Goal: Transaction & Acquisition: Purchase product/service

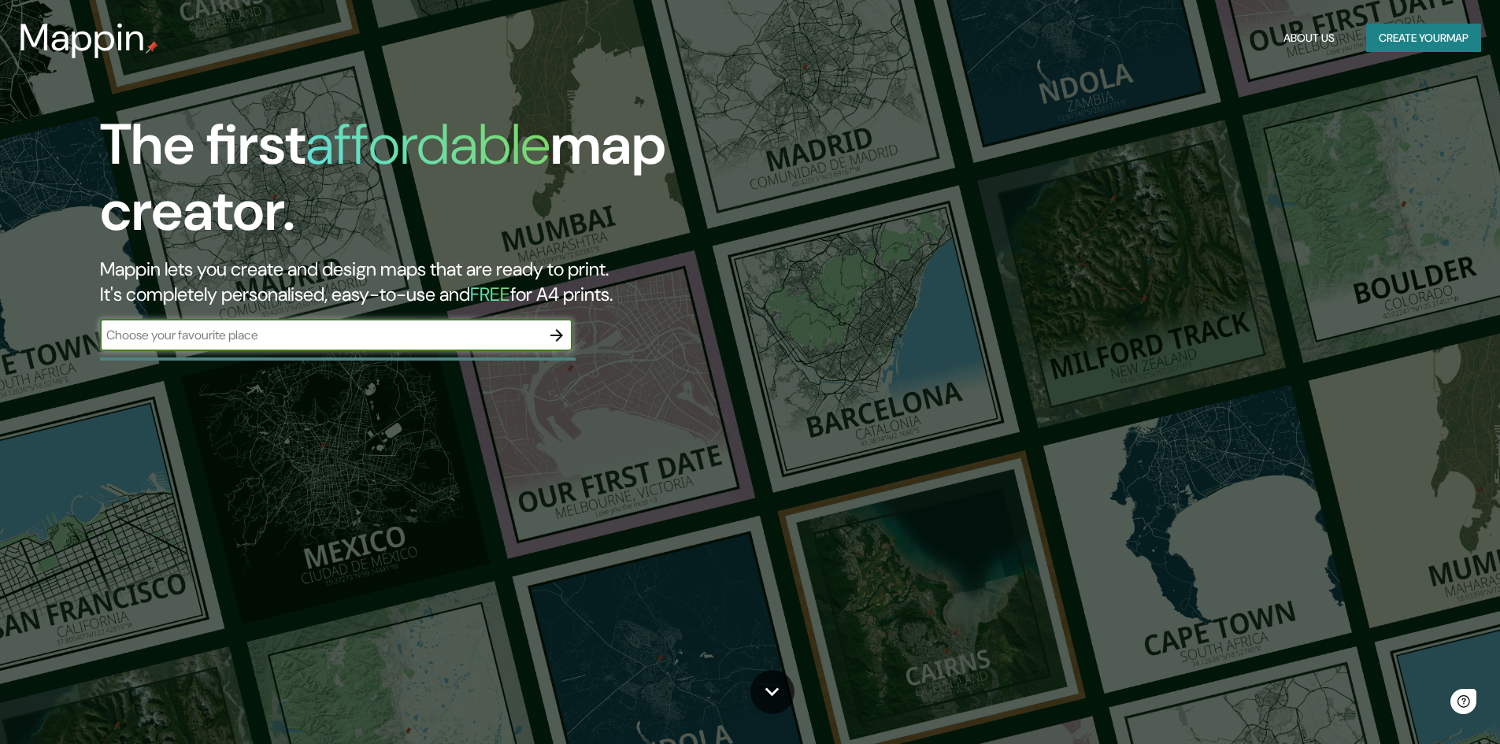
click at [232, 333] on input "text" at bounding box center [320, 335] width 441 height 18
click at [1434, 40] on button "Create your map" at bounding box center [1424, 38] width 115 height 29
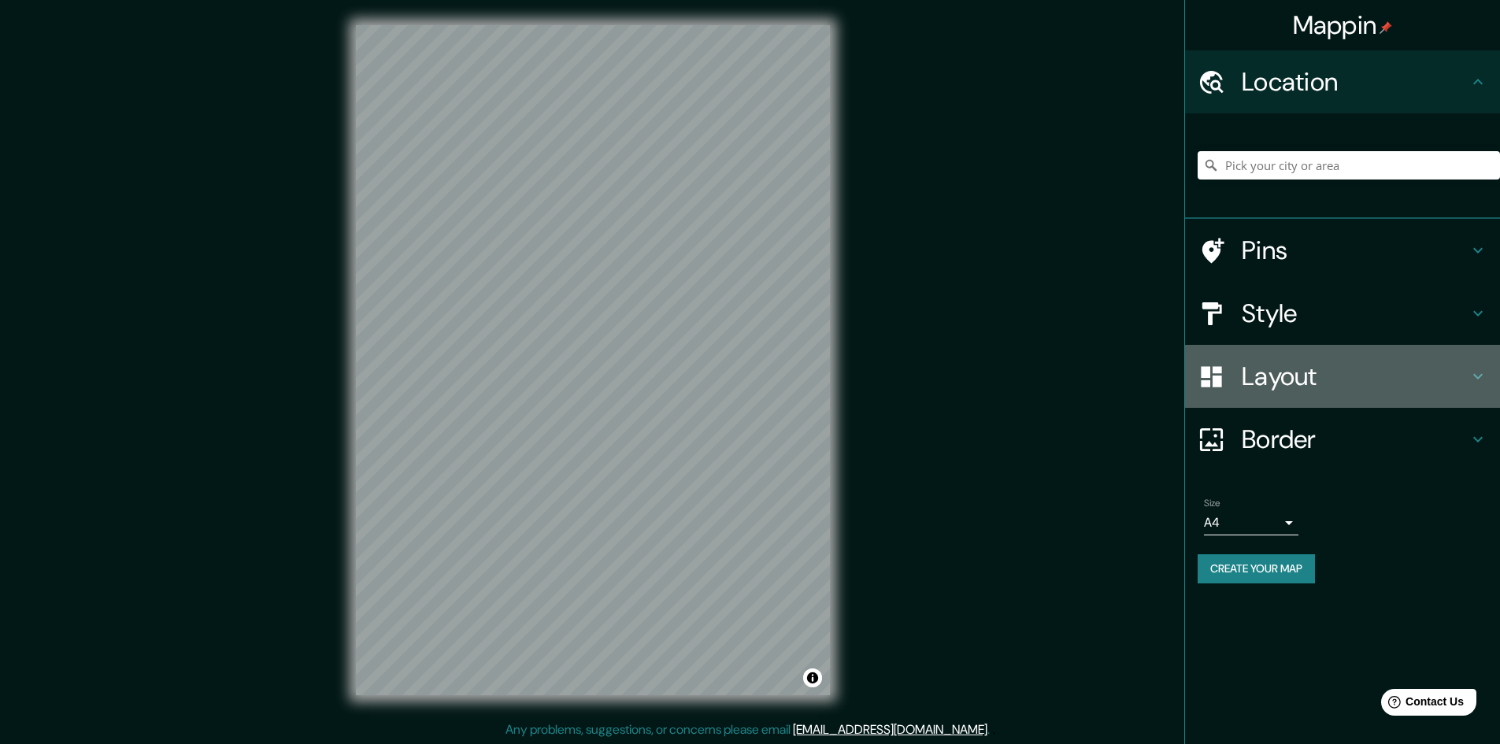
click at [1270, 379] on h4 "Layout" at bounding box center [1355, 377] width 227 height 32
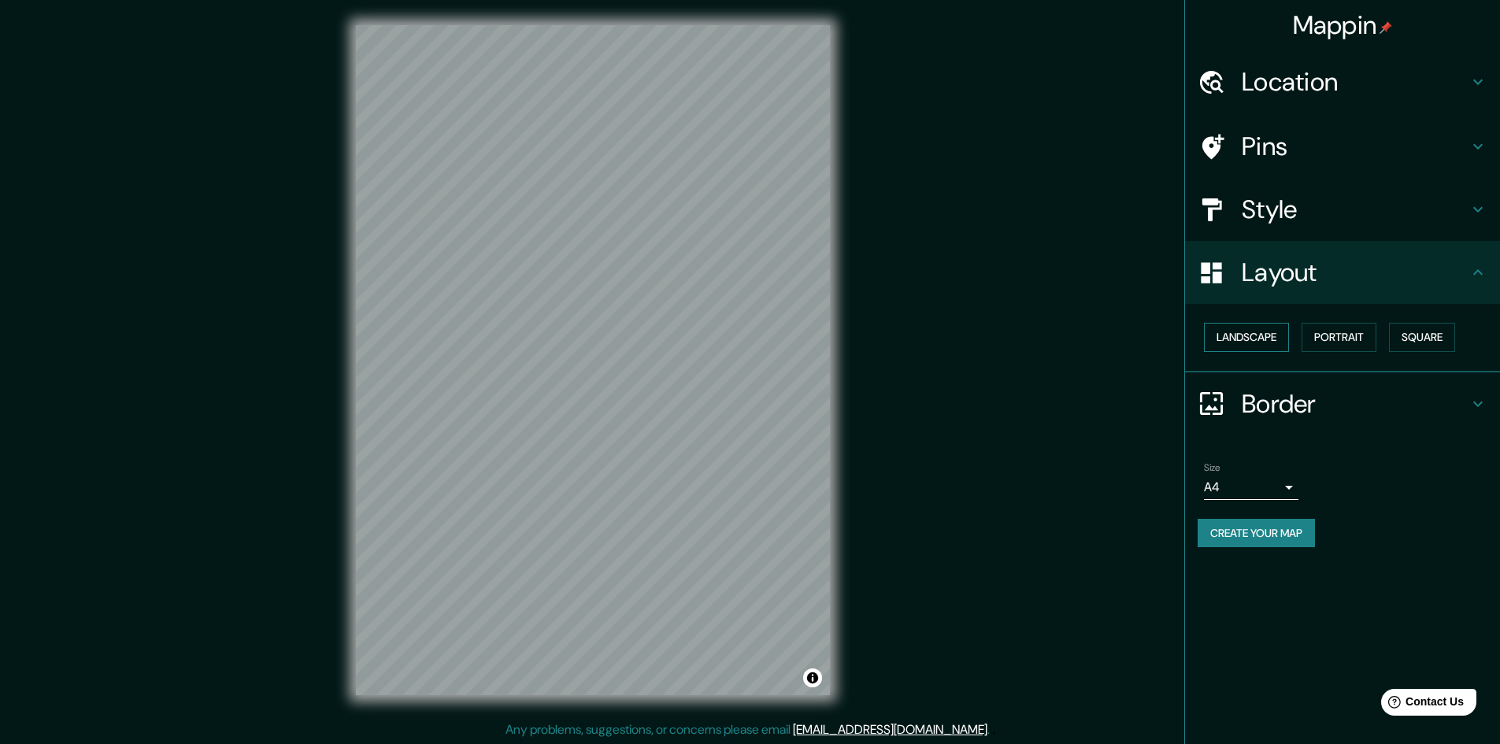
click at [1263, 343] on button "Landscape" at bounding box center [1246, 337] width 85 height 29
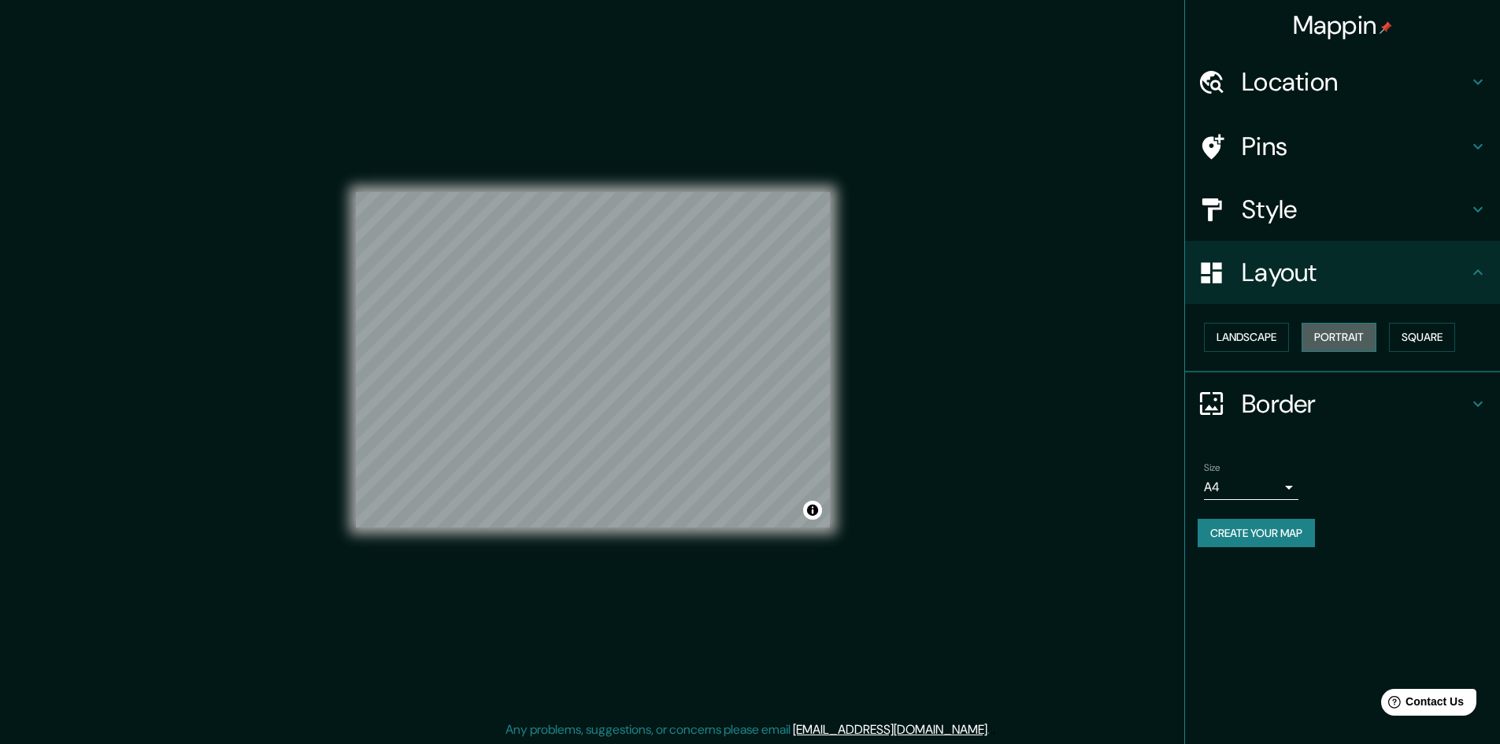
click at [1323, 340] on button "Portrait" at bounding box center [1339, 337] width 75 height 29
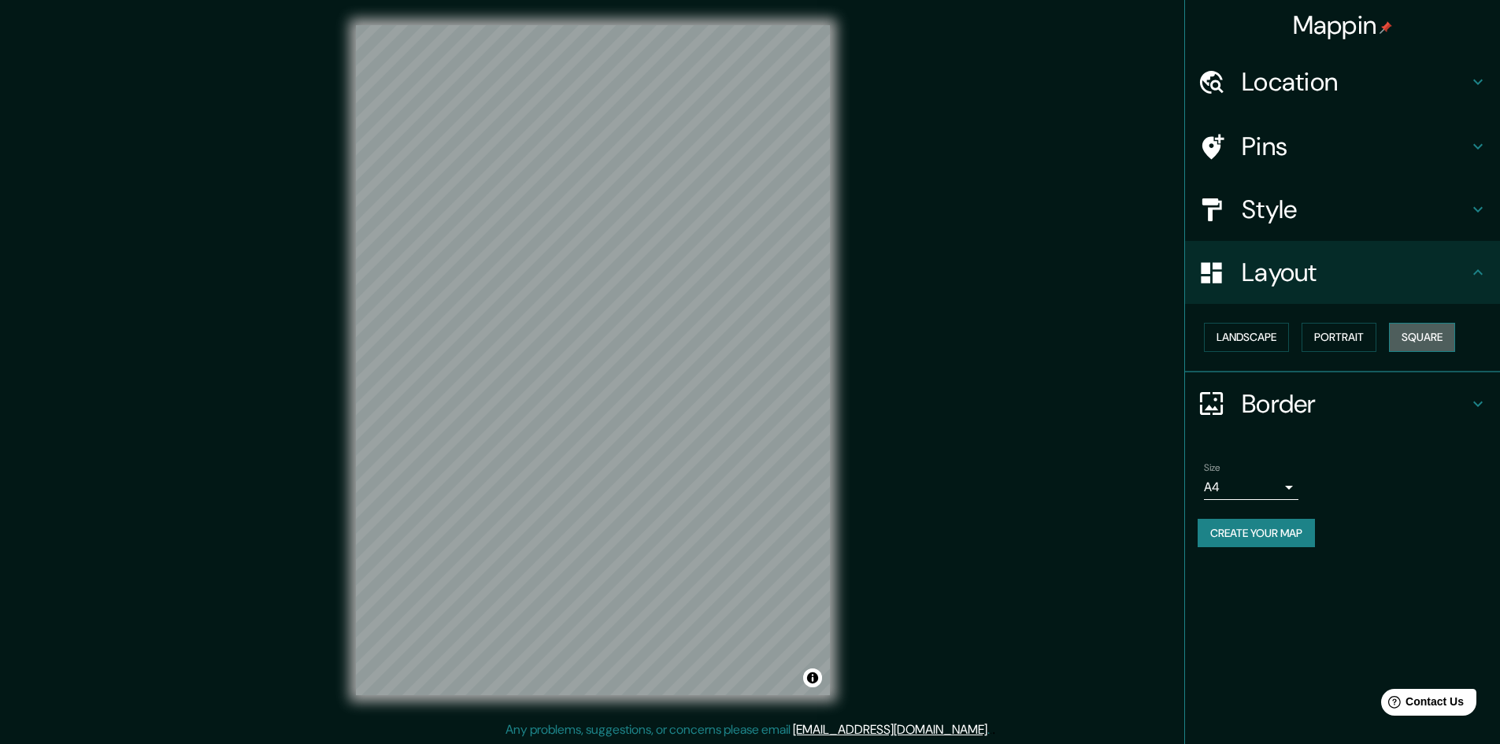
click at [1415, 340] on button "Square" at bounding box center [1422, 337] width 66 height 29
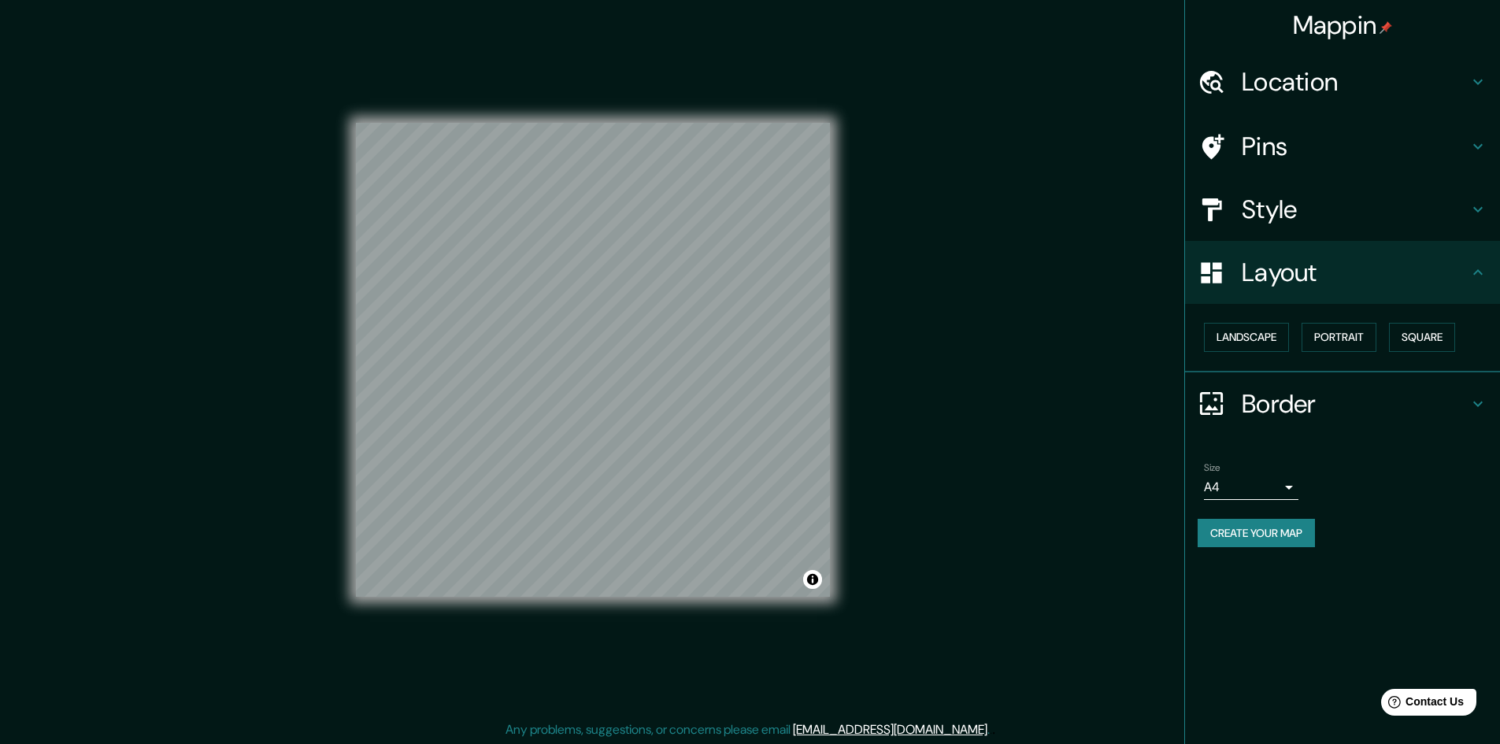
click at [1270, 413] on h4 "Border" at bounding box center [1355, 404] width 227 height 32
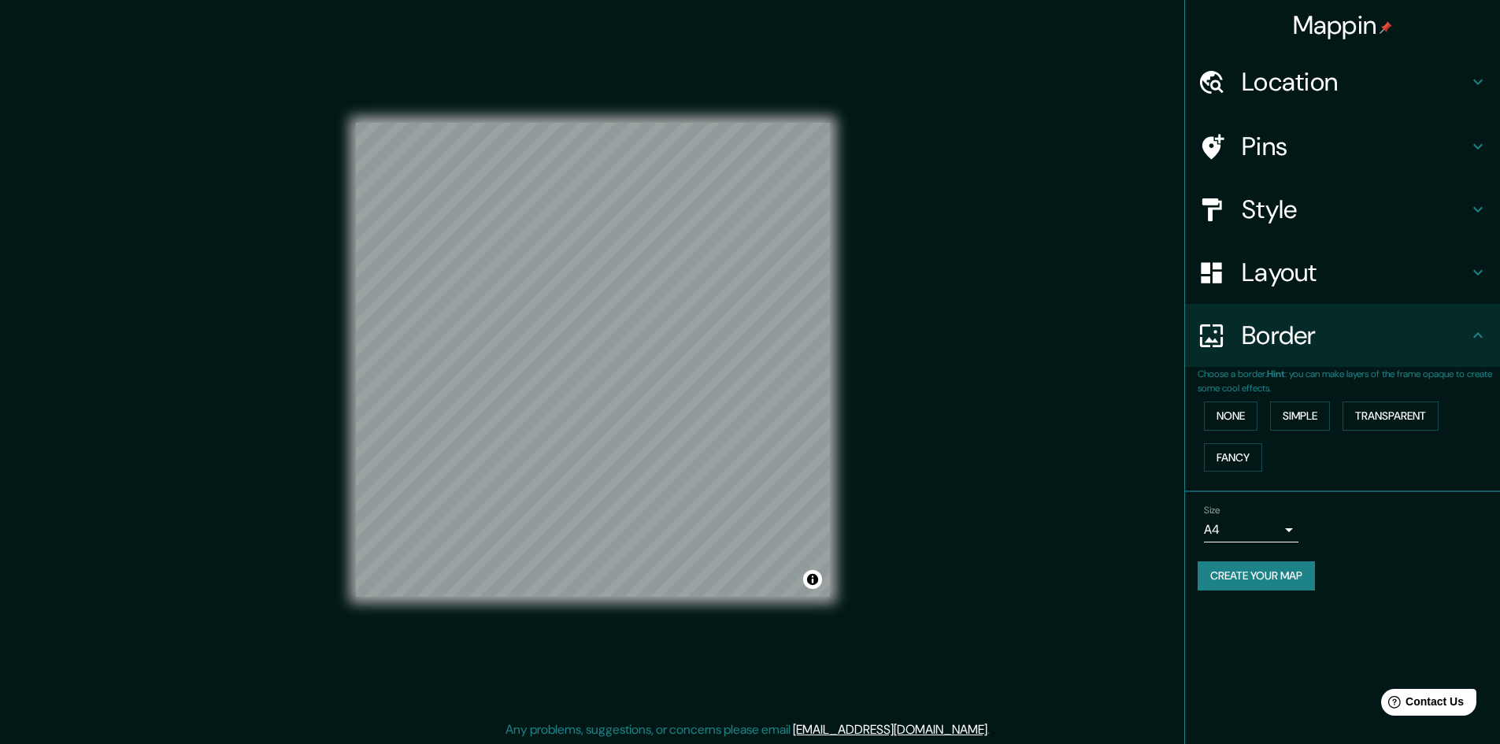
click at [1269, 320] on h4 "Border" at bounding box center [1355, 336] width 227 height 32
click at [1307, 69] on h4 "Location" at bounding box center [1355, 82] width 227 height 32
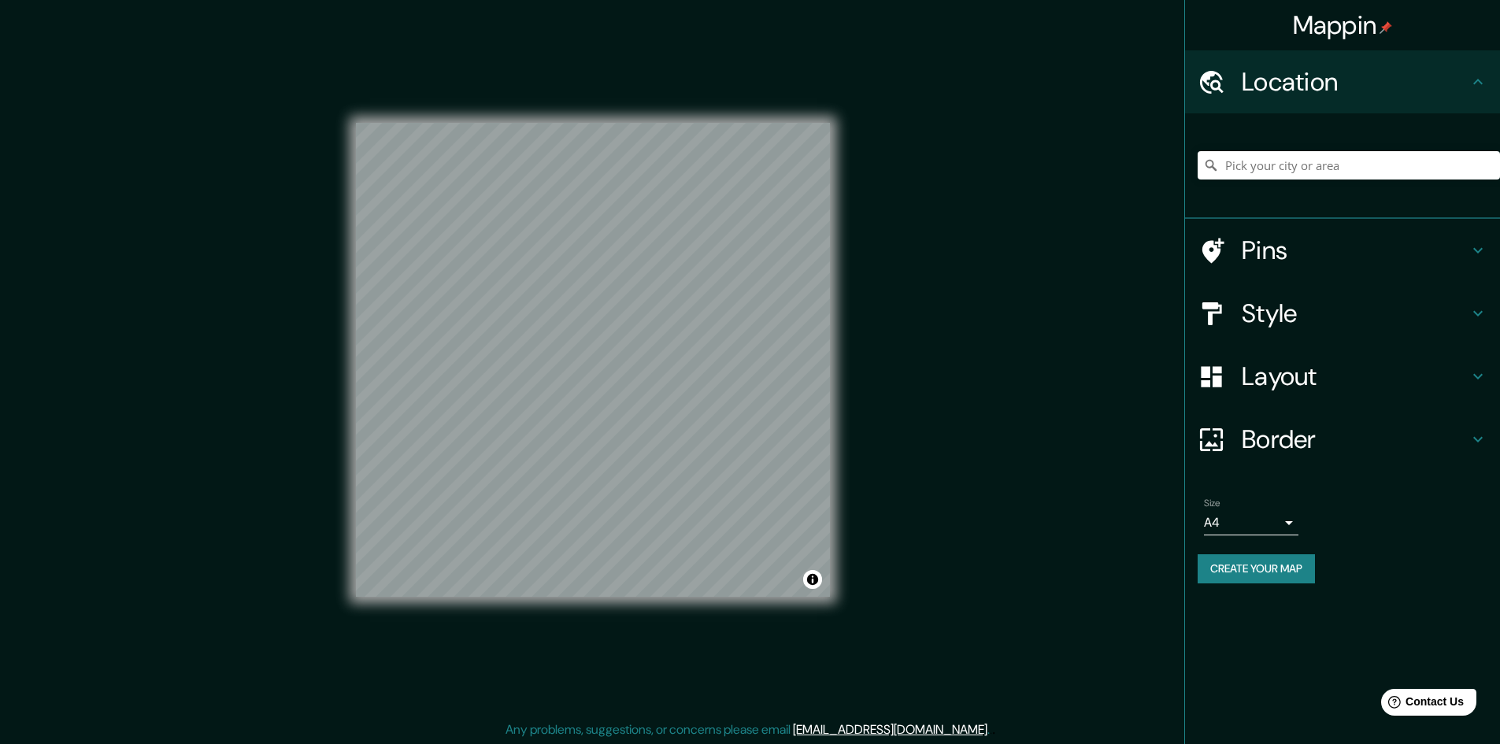
click at [1282, 219] on div "Pins" at bounding box center [1342, 250] width 315 height 63
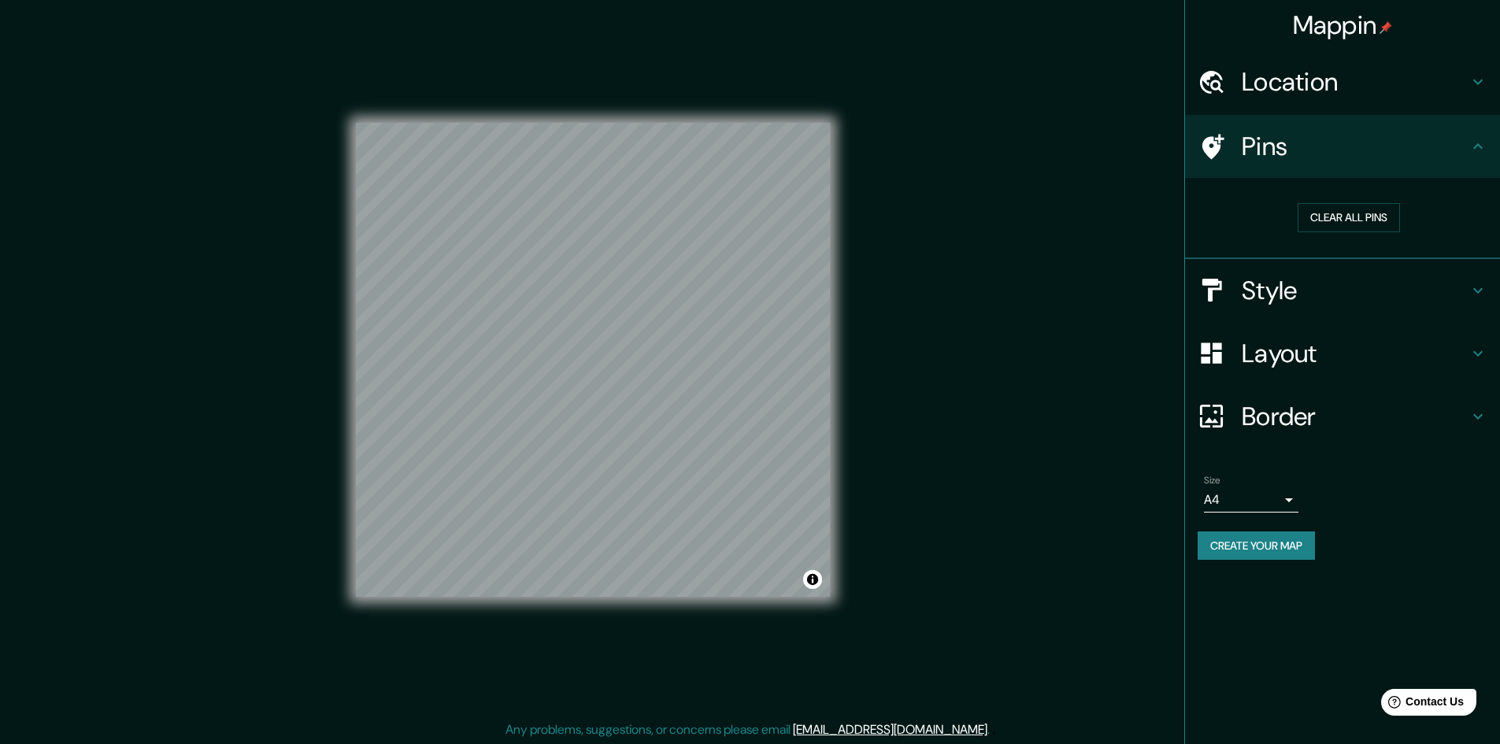
click at [1282, 279] on h4 "Style" at bounding box center [1355, 291] width 227 height 32
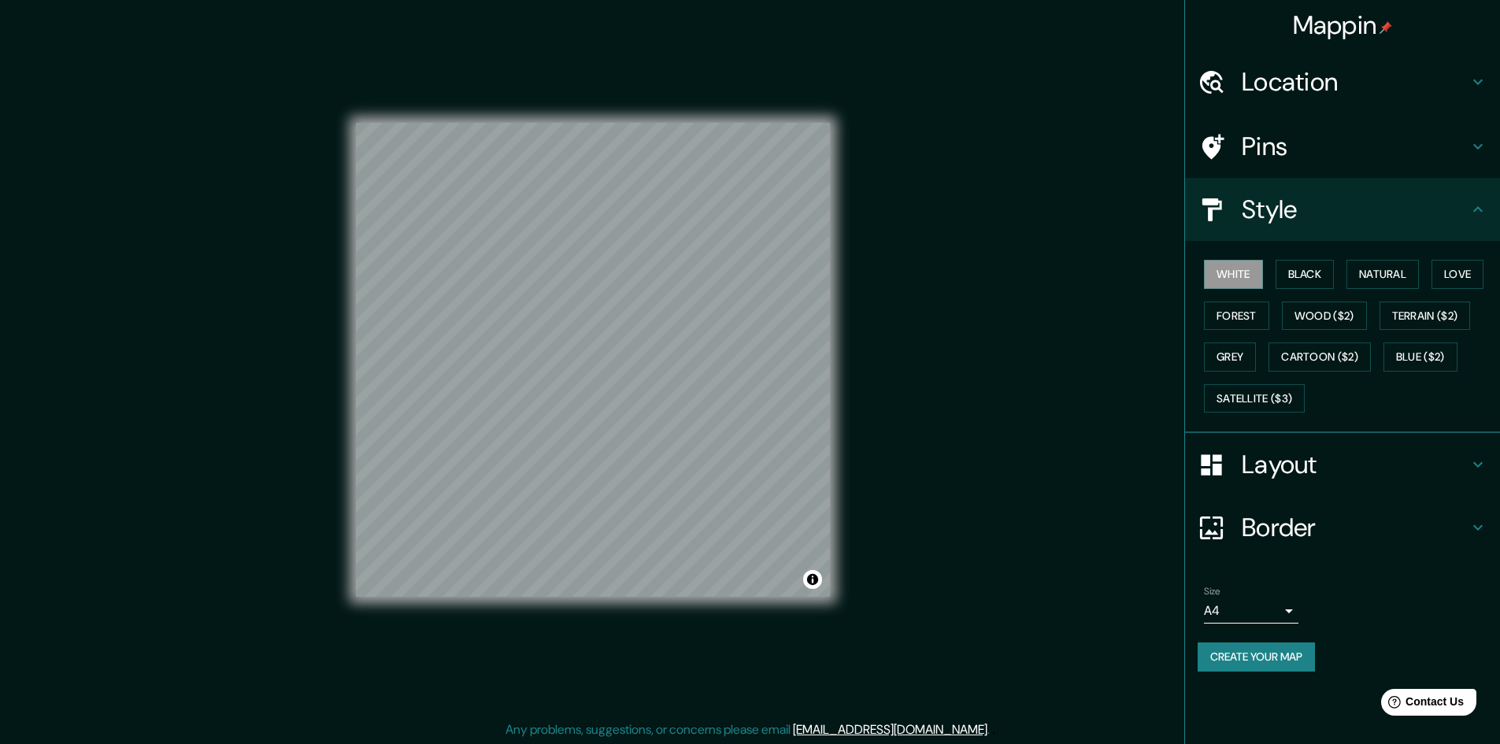
click at [1269, 271] on div "White Black Natural Love Forest Wood ($2) Terrain ($2) Grey Cartoon ($2) Blue (…" at bounding box center [1349, 336] width 302 height 165
click at [1287, 272] on button "Black" at bounding box center [1305, 274] width 59 height 29
